Goal: Task Accomplishment & Management: Complete application form

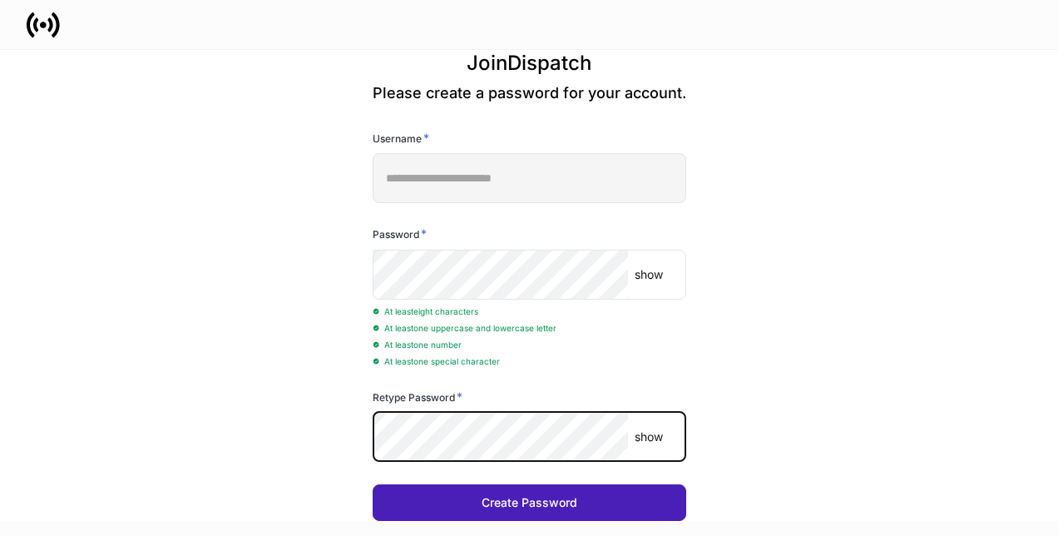
click at [521, 498] on div "Create Password" at bounding box center [530, 502] width 96 height 12
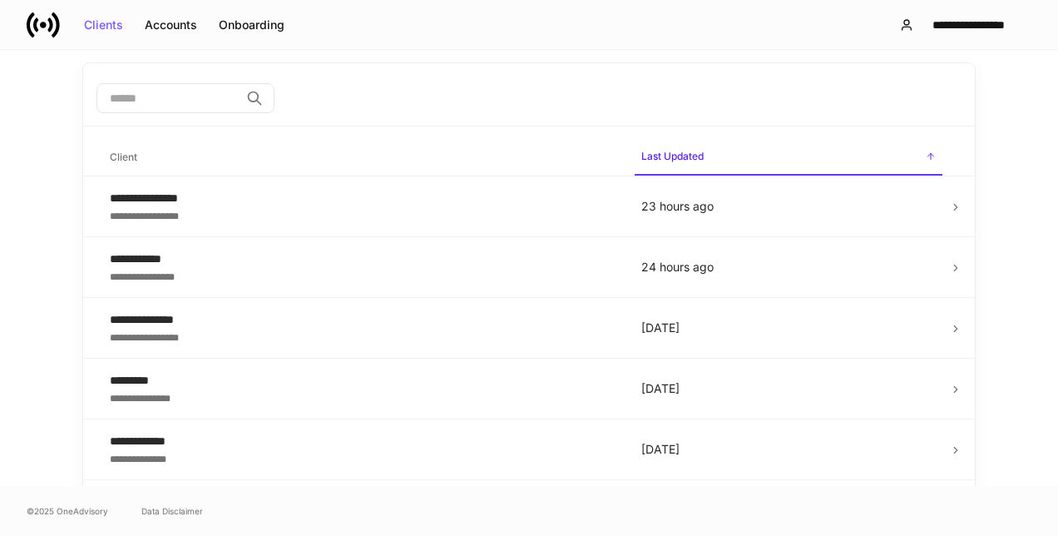
scroll to position [81, 0]
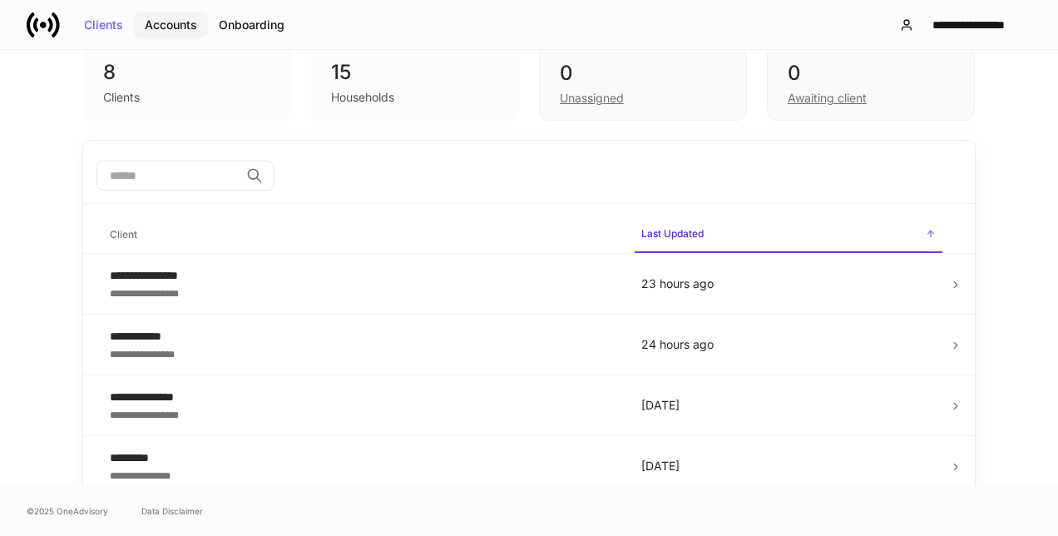
click at [165, 23] on div "Accounts" at bounding box center [171, 25] width 52 height 12
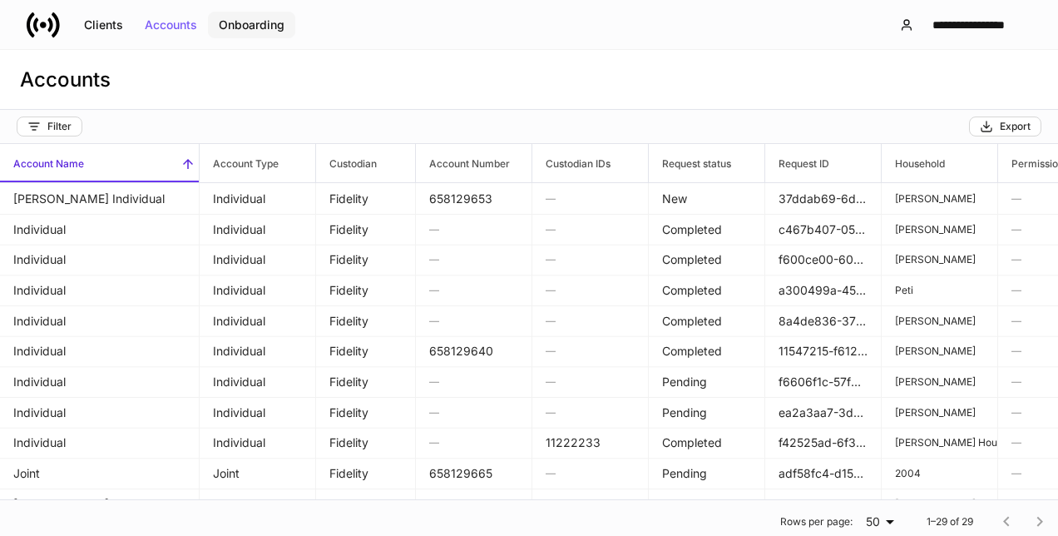
click at [238, 17] on button "Onboarding" at bounding box center [251, 25] width 87 height 27
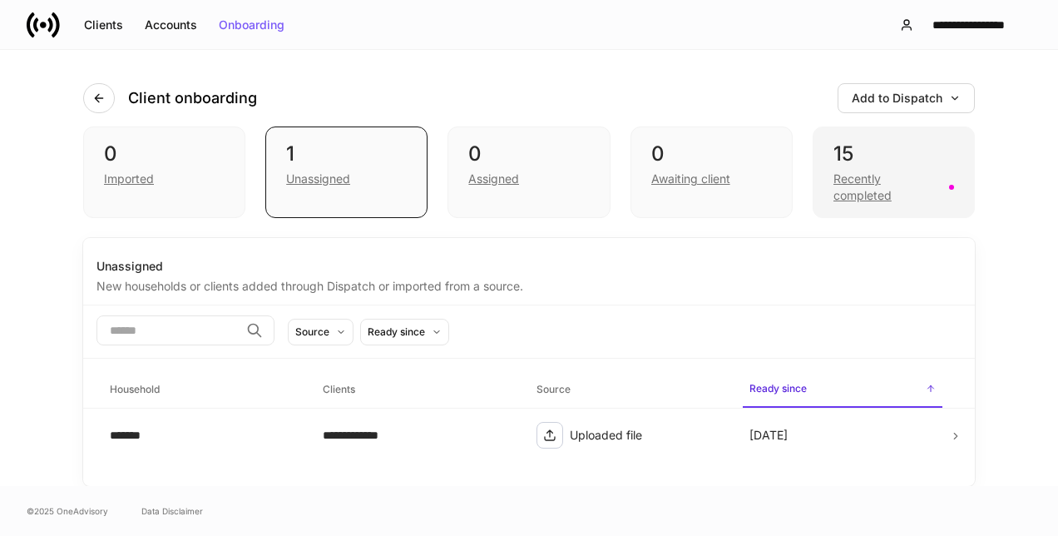
click at [840, 178] on div "Recently completed" at bounding box center [886, 186] width 106 height 33
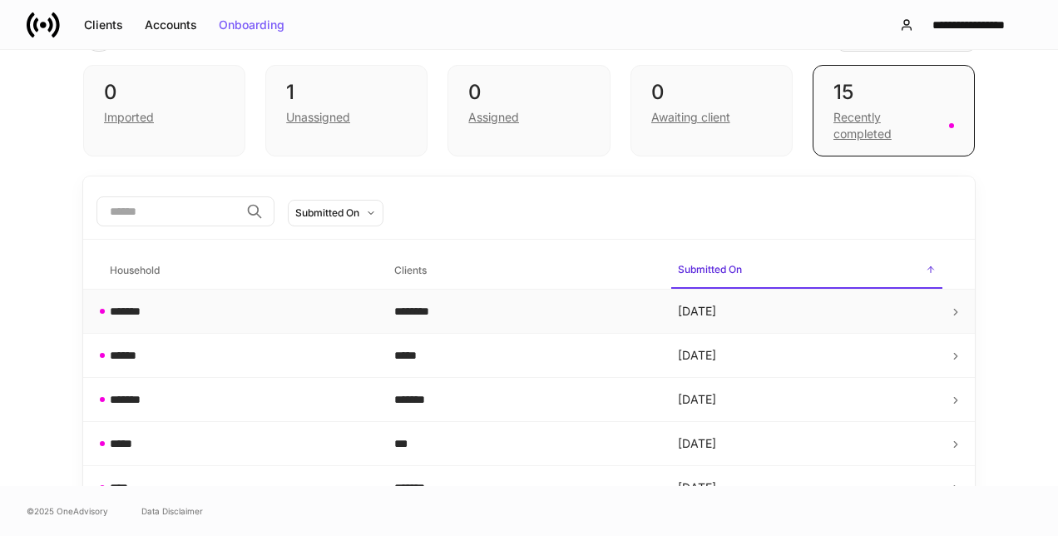
scroll to position [83, 0]
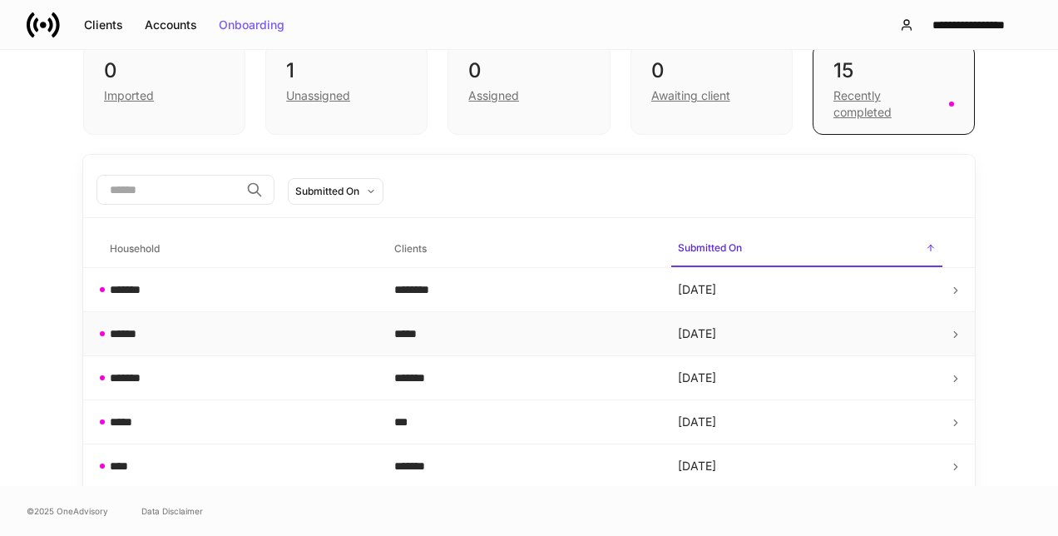
click at [573, 328] on div "*****" at bounding box center [523, 333] width 258 height 17
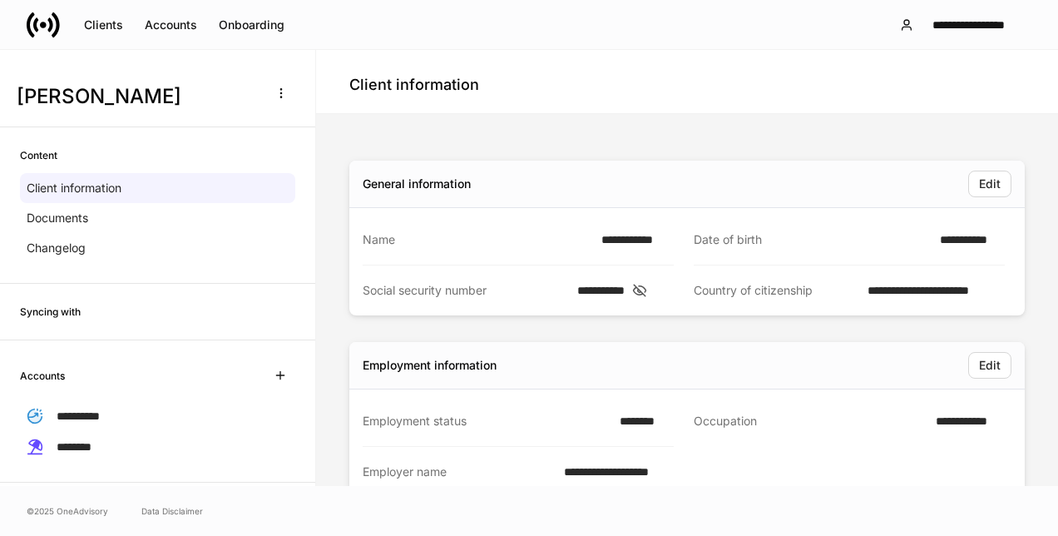
click at [648, 286] on icon at bounding box center [639, 290] width 17 height 15
click at [645, 286] on icon at bounding box center [637, 290] width 17 height 15
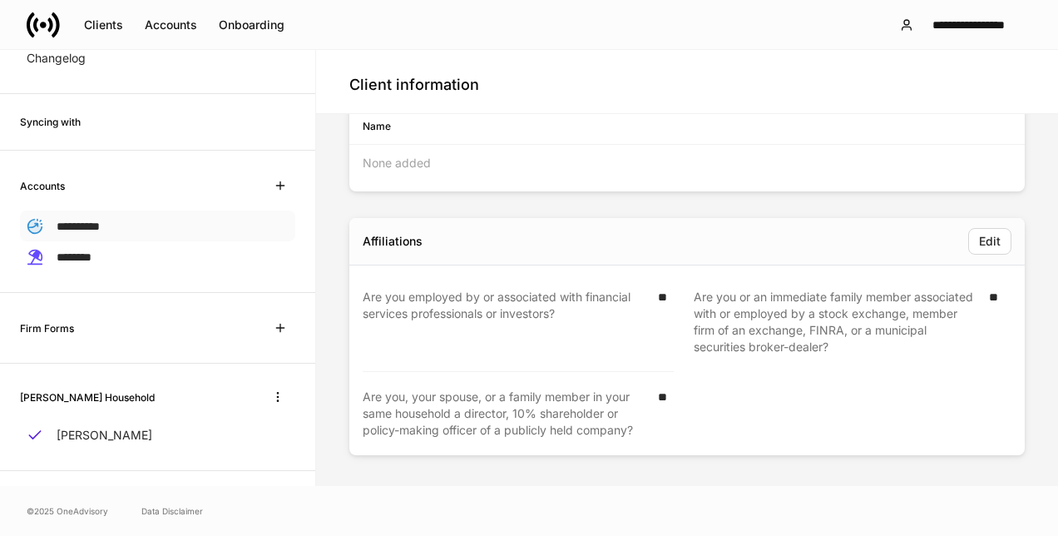
scroll to position [198, 0]
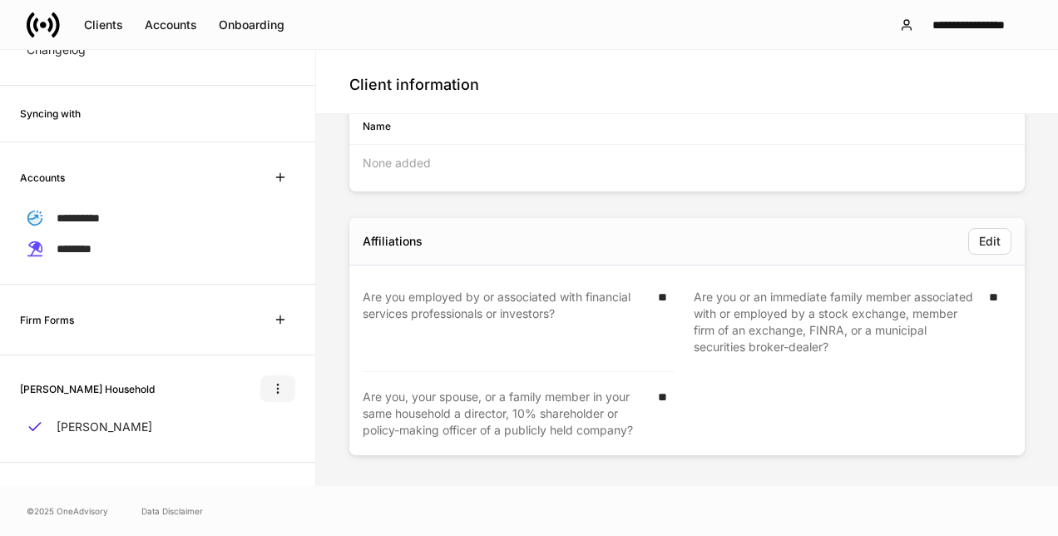
click at [277, 384] on icon "button" at bounding box center [277, 388] width 1 height 9
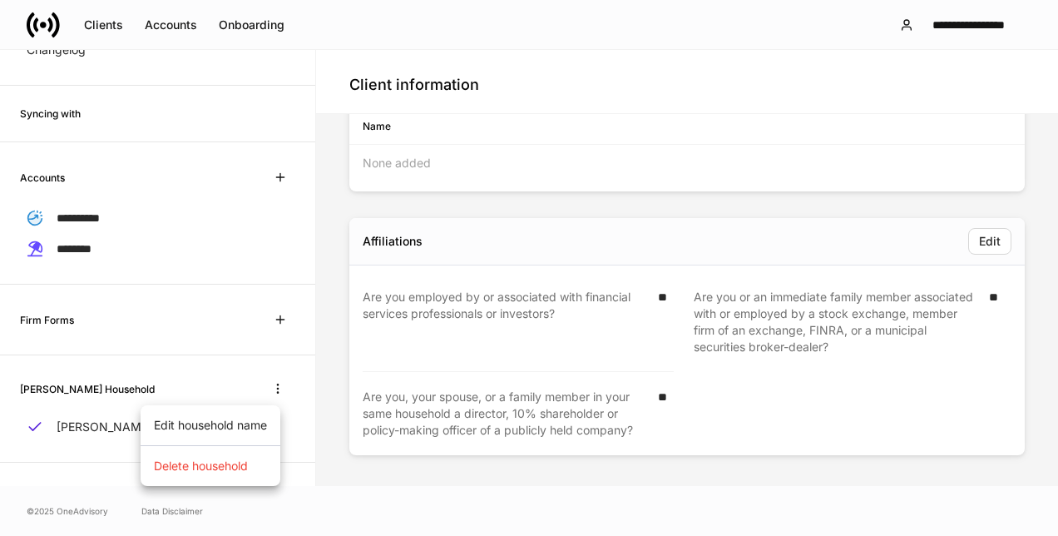
click at [309, 374] on div at bounding box center [529, 268] width 1058 height 536
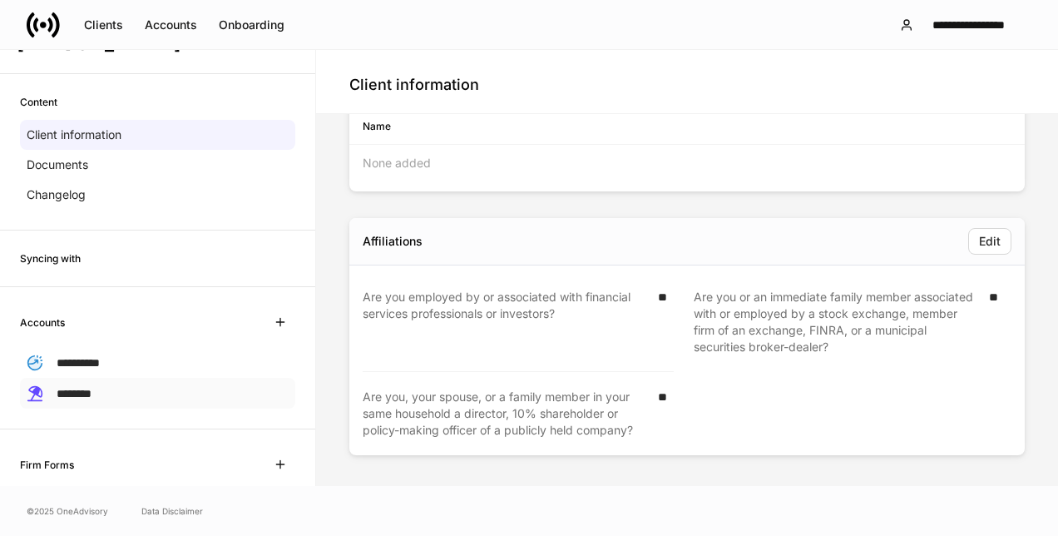
scroll to position [32, 0]
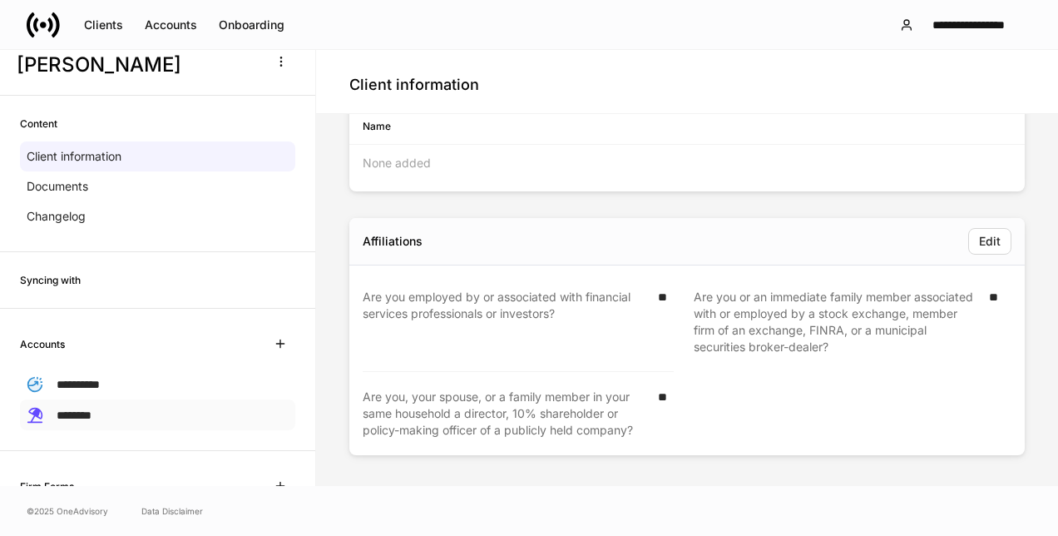
click at [85, 412] on span "********" at bounding box center [74, 415] width 35 height 12
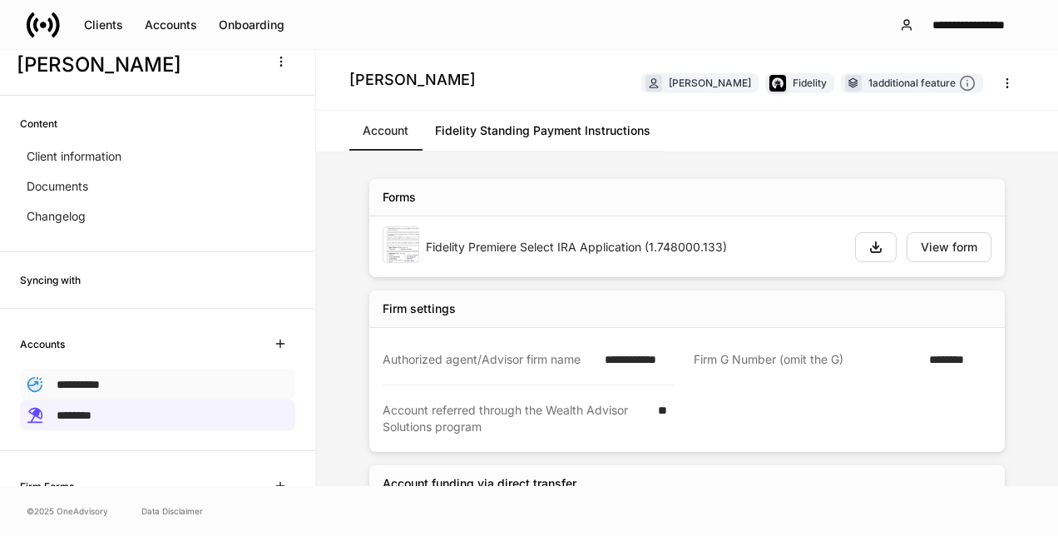
click at [91, 381] on span "**********" at bounding box center [78, 384] width 43 height 12
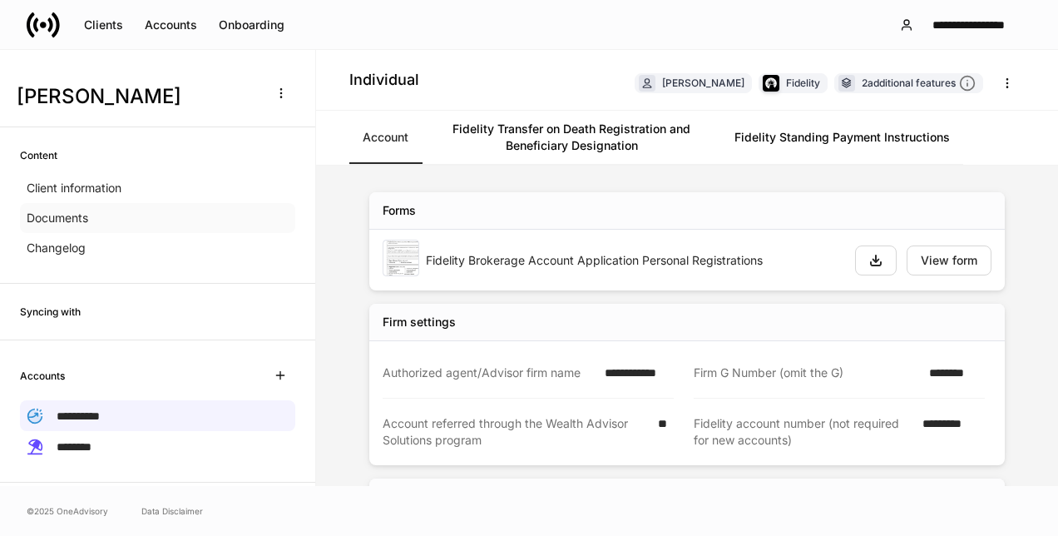
click at [68, 211] on p "Documents" at bounding box center [58, 218] width 62 height 17
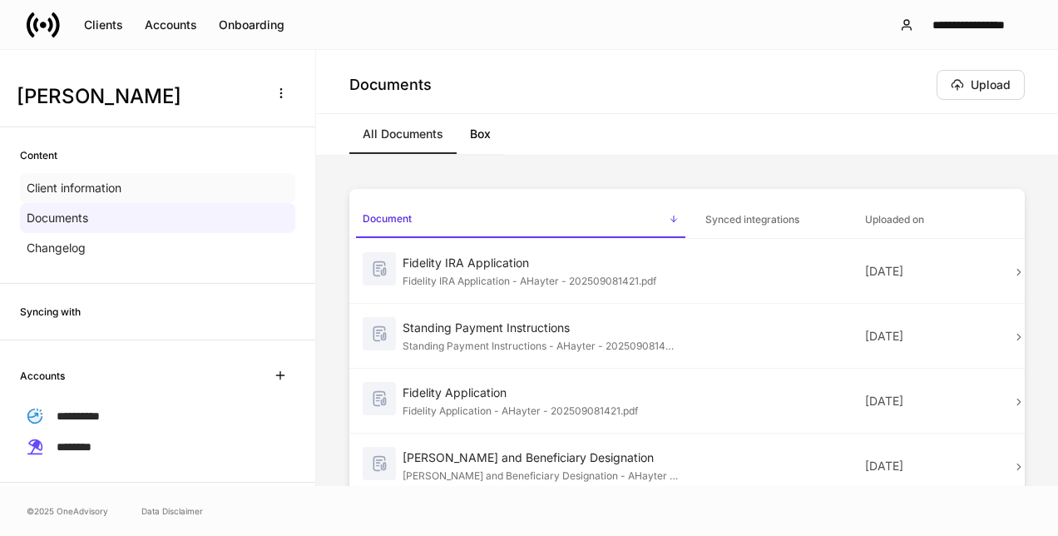
click at [93, 184] on p "Client information" at bounding box center [74, 188] width 95 height 17
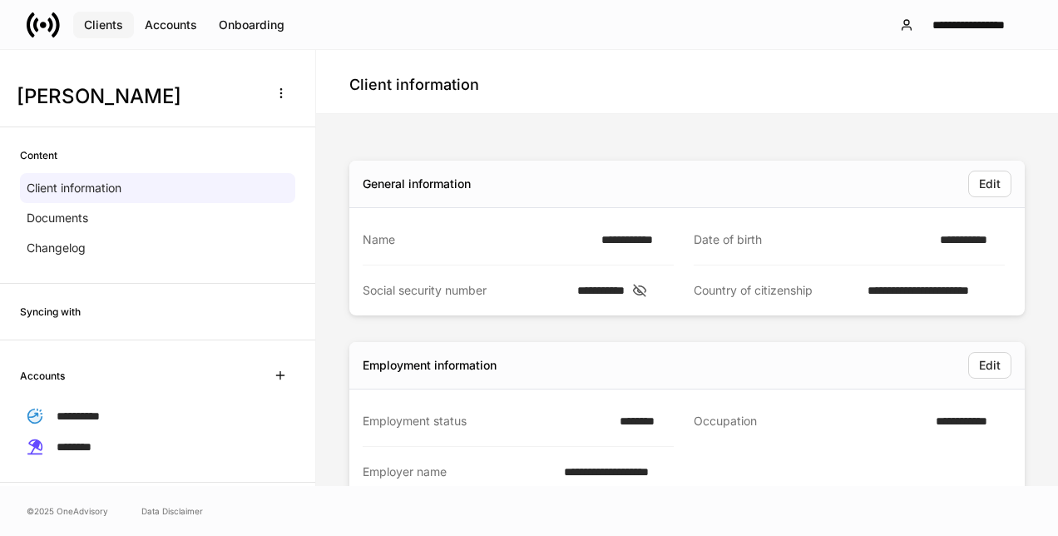
click at [89, 22] on div "Clients" at bounding box center [103, 25] width 39 height 12
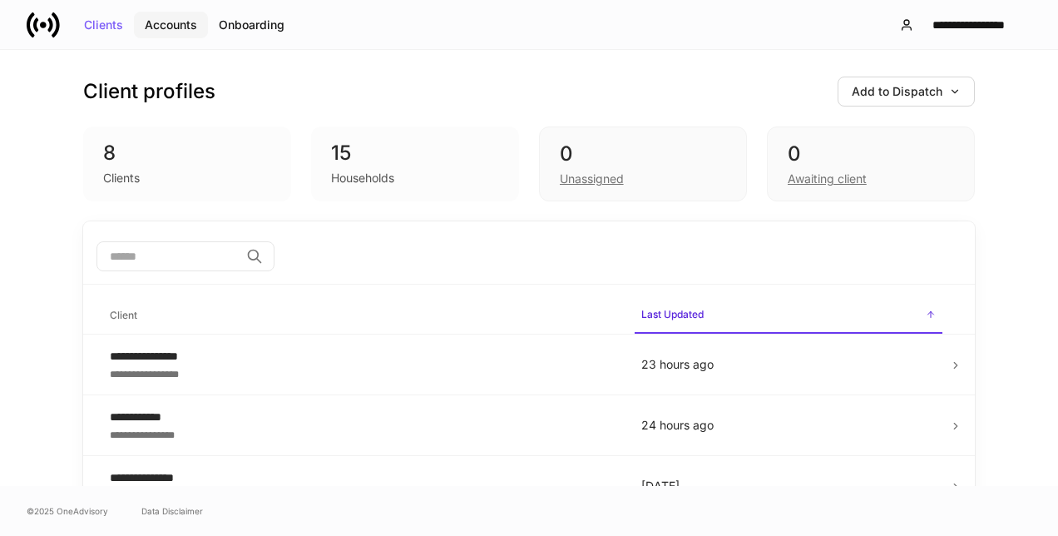
click at [173, 23] on div "Accounts" at bounding box center [171, 25] width 52 height 12
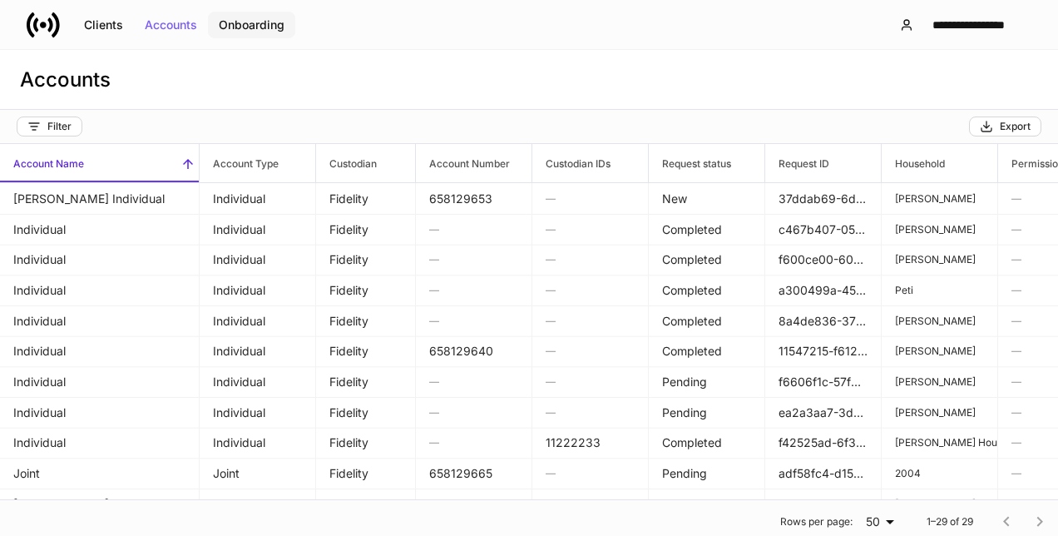
click at [259, 22] on div "Onboarding" at bounding box center [252, 25] width 66 height 12
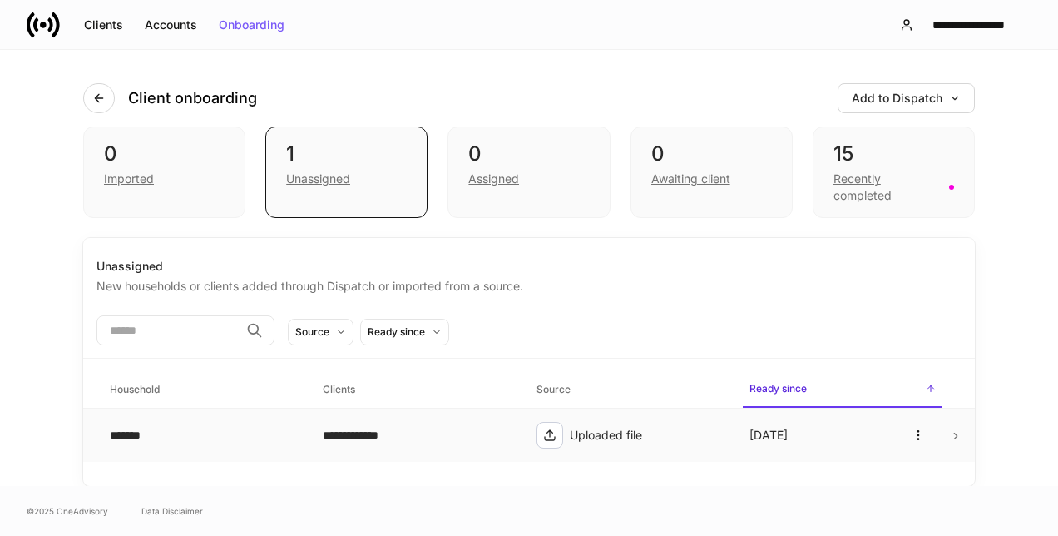
click at [552, 428] on icon at bounding box center [549, 434] width 13 height 13
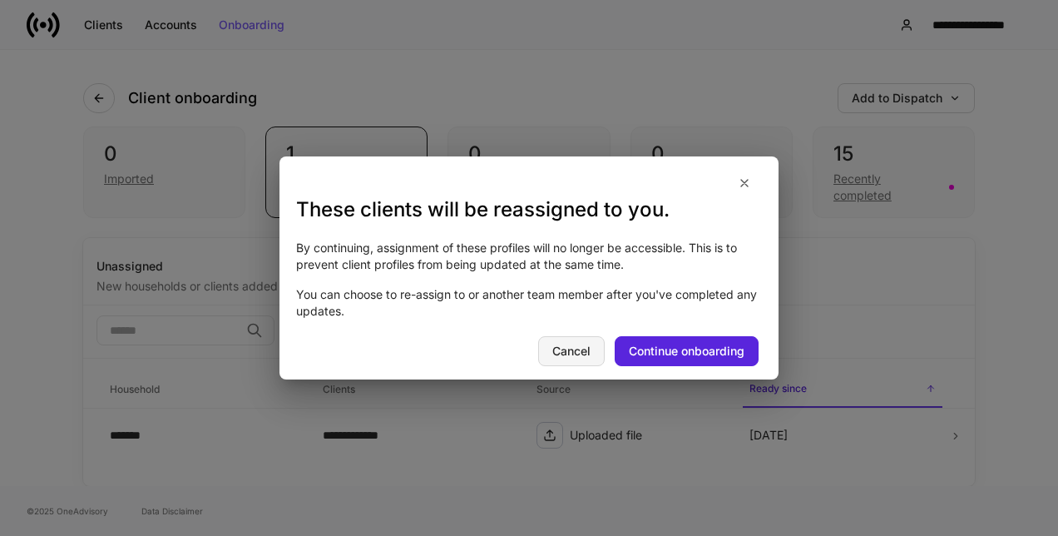
click at [570, 348] on div "Cancel" at bounding box center [571, 351] width 38 height 12
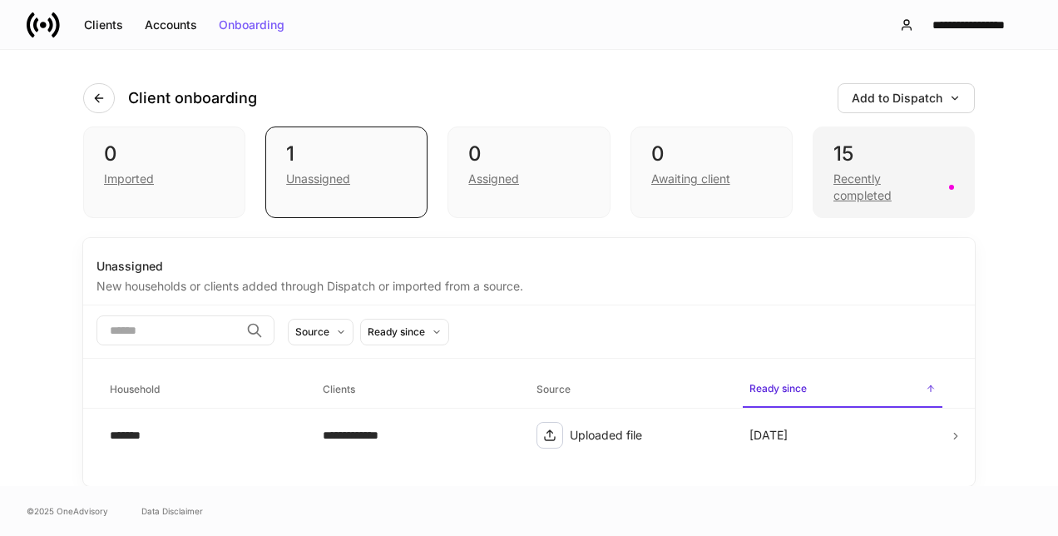
click at [853, 173] on div "Recently completed" at bounding box center [886, 186] width 106 height 33
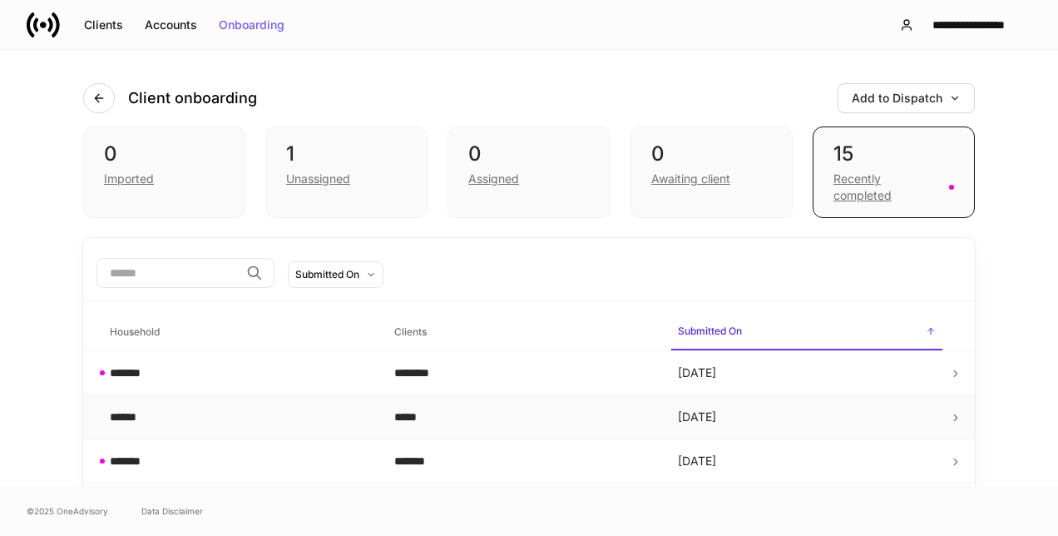
click at [532, 410] on div "*****" at bounding box center [523, 416] width 258 height 17
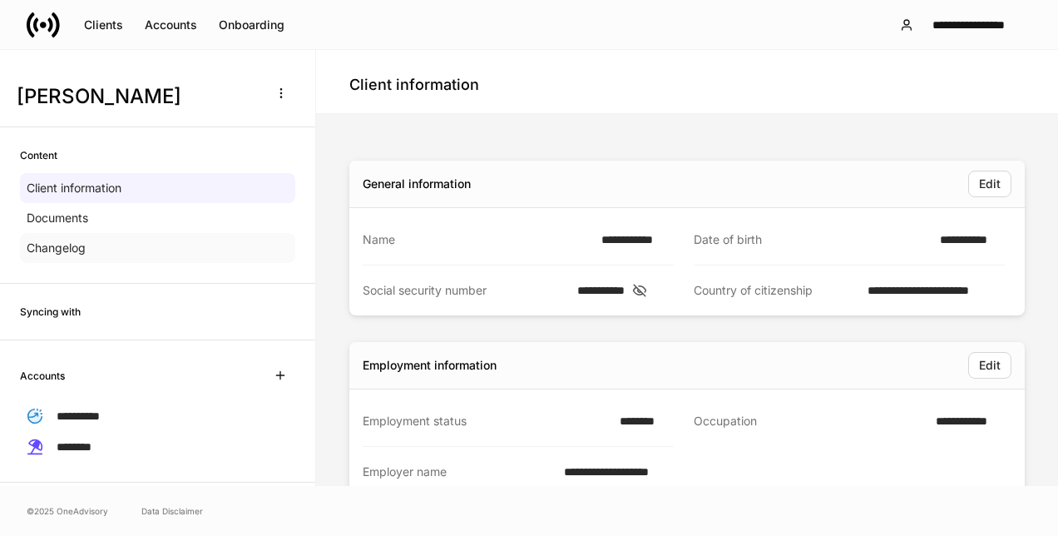
click at [59, 249] on p "Changelog" at bounding box center [56, 248] width 59 height 17
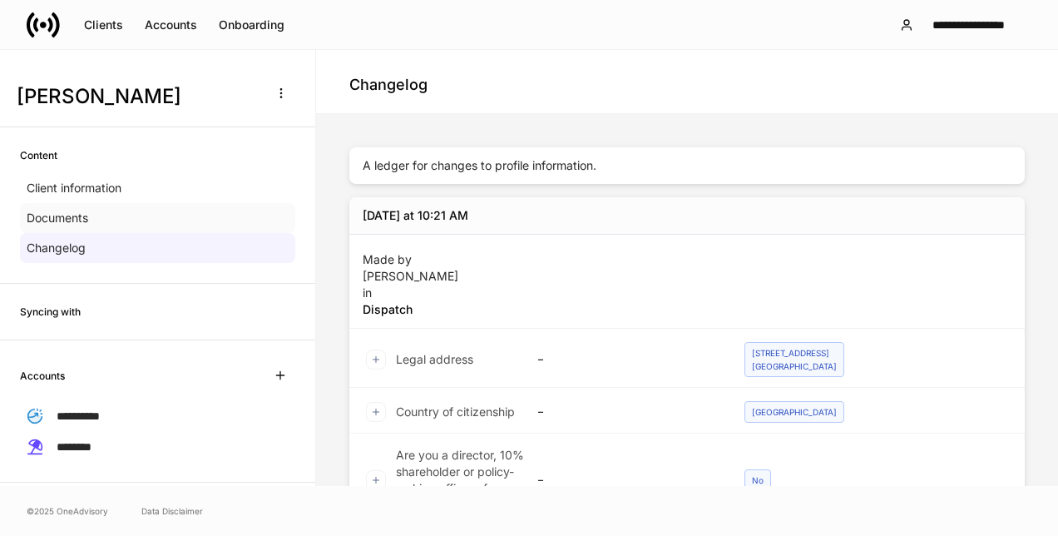
click at [62, 221] on p "Documents" at bounding box center [58, 218] width 62 height 17
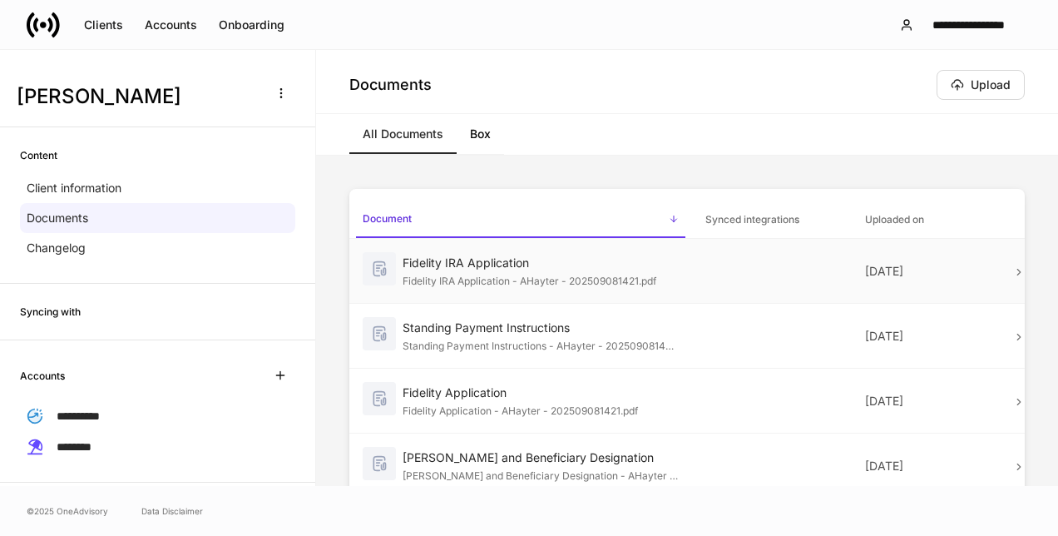
click at [531, 259] on div "Fidelity IRA Application" at bounding box center [541, 262] width 276 height 17
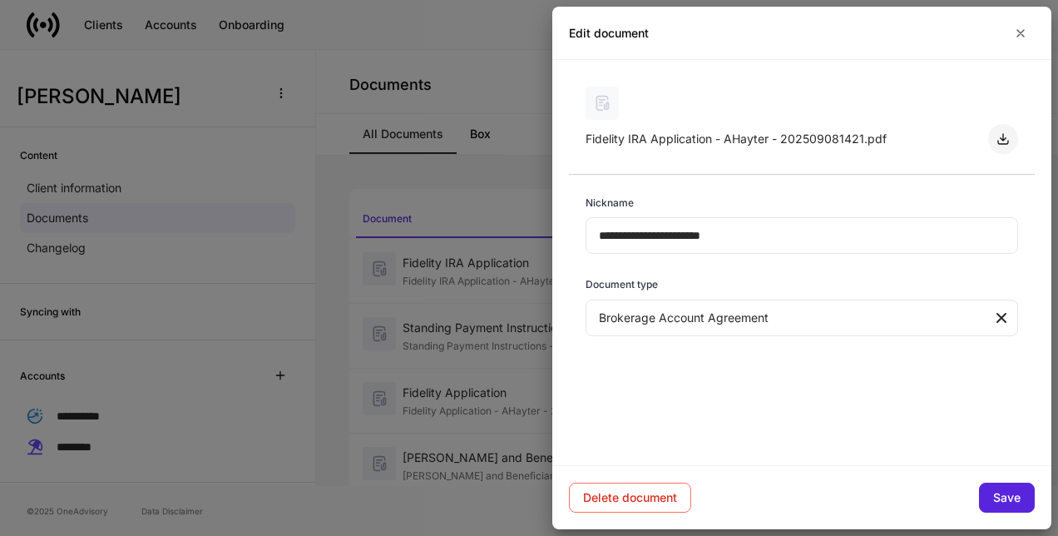
click at [1006, 133] on icon "button" at bounding box center [1002, 138] width 13 height 13
click at [1025, 30] on icon "button" at bounding box center [1020, 33] width 13 height 13
